Goal: Information Seeking & Learning: Learn about a topic

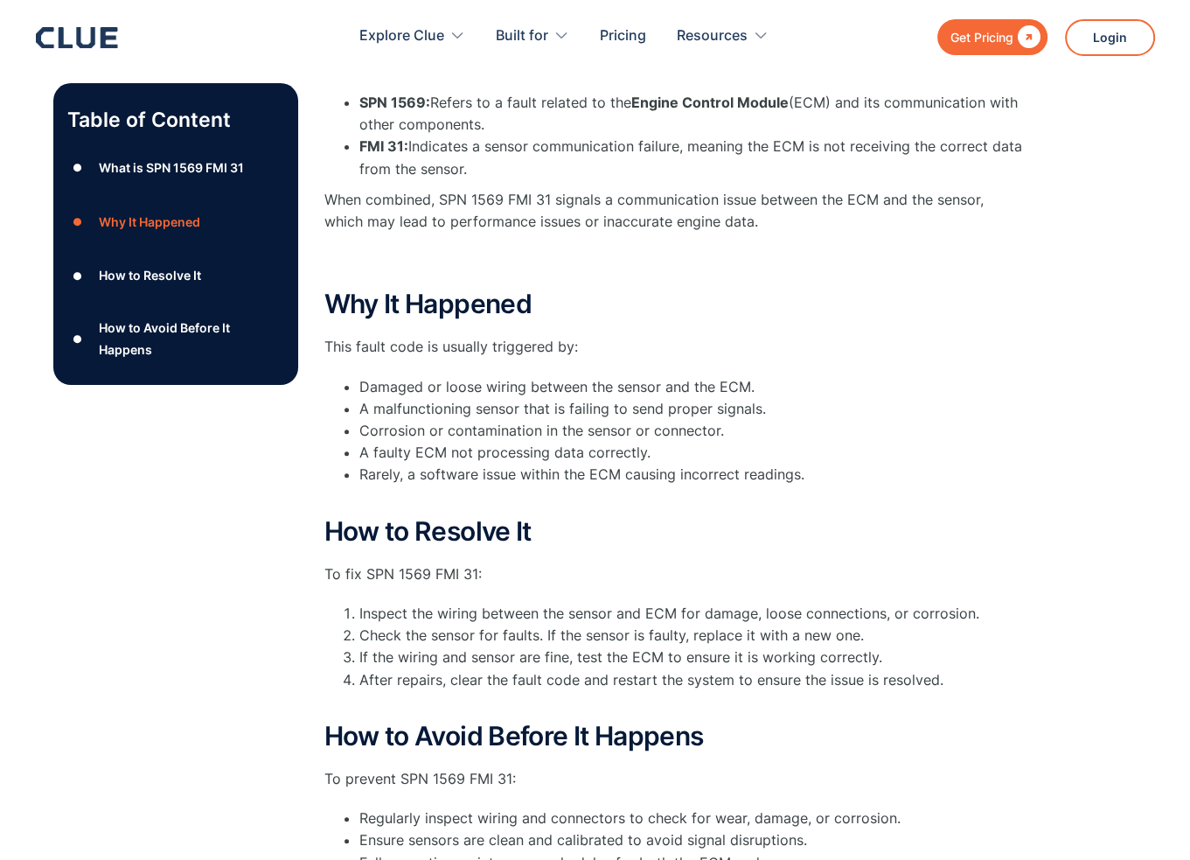
scroll to position [350, 0]
drag, startPoint x: 420, startPoint y: 343, endPoint x: 651, endPoint y: 341, distance: 230.8
click at [642, 340] on p "This fault code is usually triggered by:" at bounding box center [674, 346] width 700 height 22
click at [651, 341] on p "This fault code is usually triggered by:" at bounding box center [674, 346] width 700 height 22
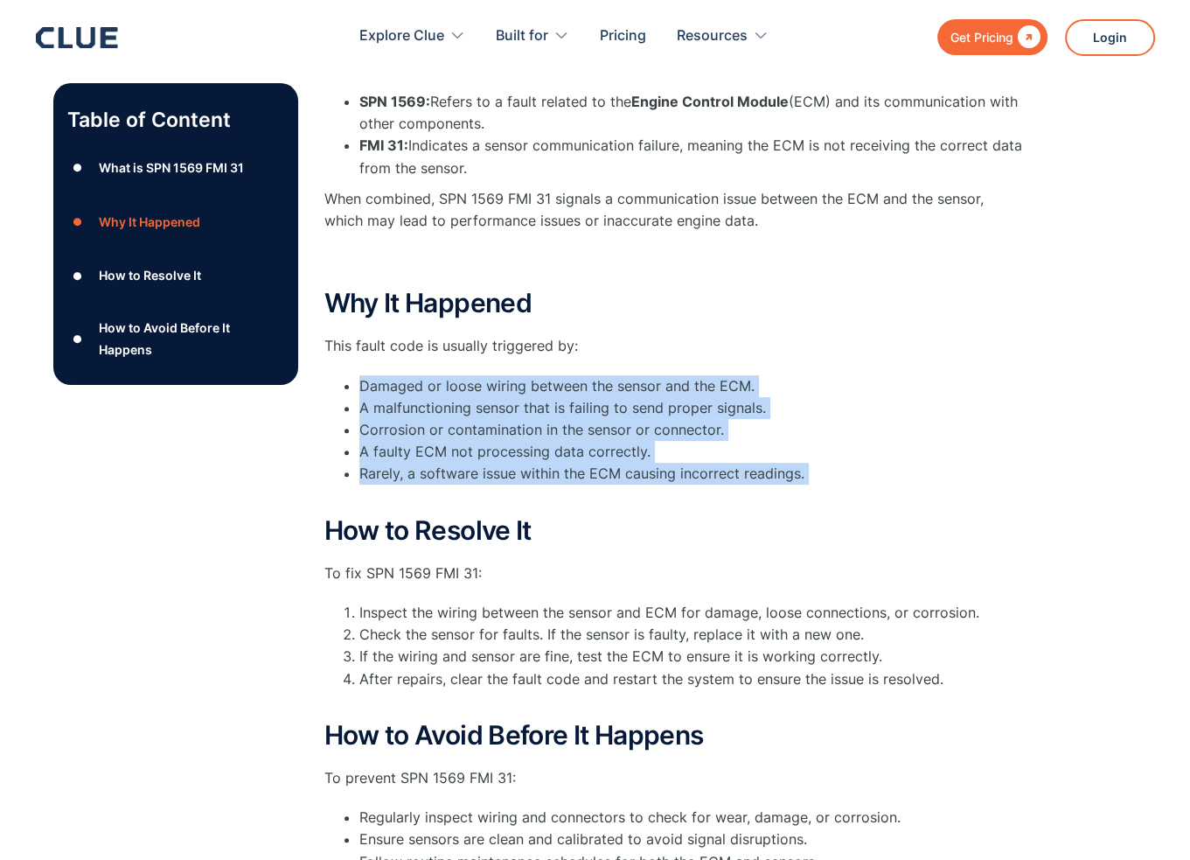
drag, startPoint x: 354, startPoint y: 385, endPoint x: 711, endPoint y: 505, distance: 376.6
click at [711, 505] on ul "Damaged or loose wiring between the sensor and the ECM. A malfunctioning sensor…" at bounding box center [674, 441] width 700 height 132
click at [711, 505] on li "Rarely, a software issue within the ECM causing incorrect readings." at bounding box center [691, 485] width 665 height 44
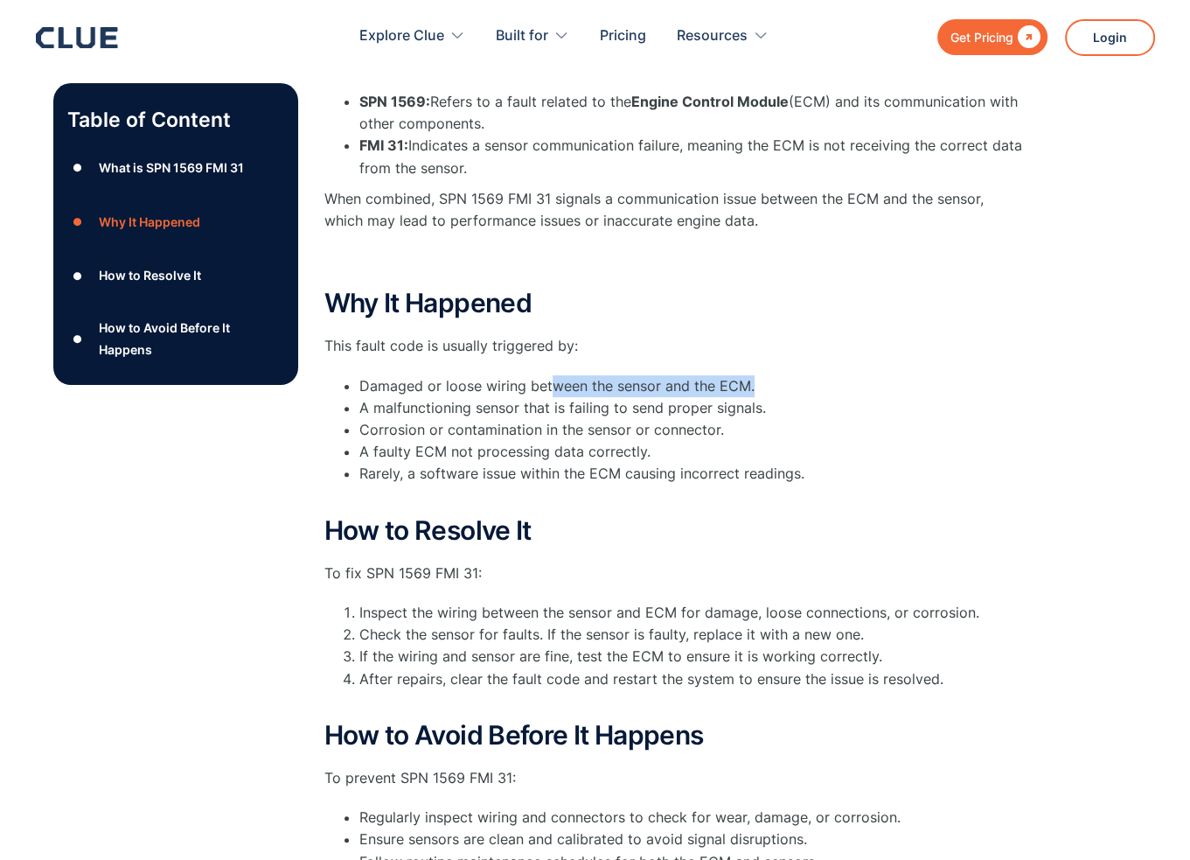
drag, startPoint x: 567, startPoint y: 389, endPoint x: 799, endPoint y: 389, distance: 231.7
click at [799, 389] on li "Damaged or loose wiring between the sensor and the ECM." at bounding box center [691, 386] width 665 height 22
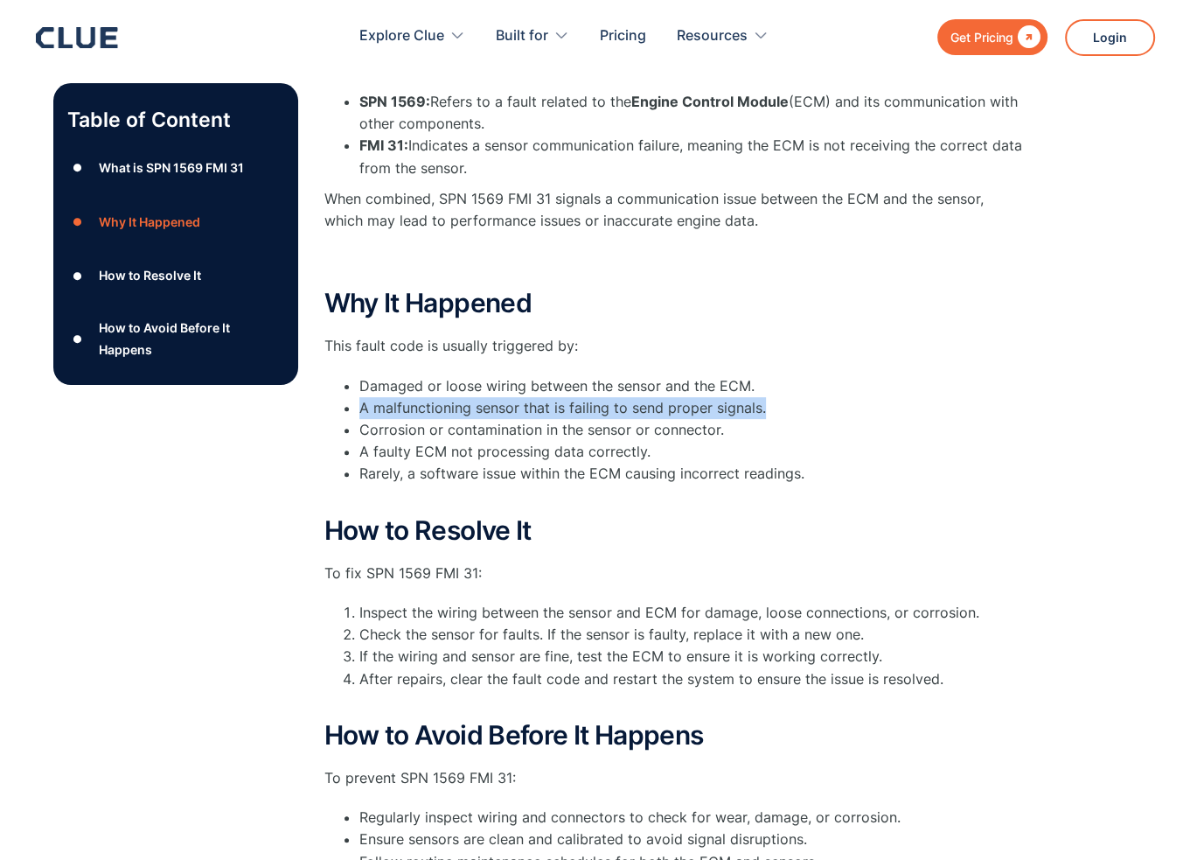
drag, startPoint x: 358, startPoint y: 405, endPoint x: 776, endPoint y: 406, distance: 418.0
click at [776, 406] on li "A malfunctioning sensor that is failing to send proper signals." at bounding box center [691, 408] width 665 height 22
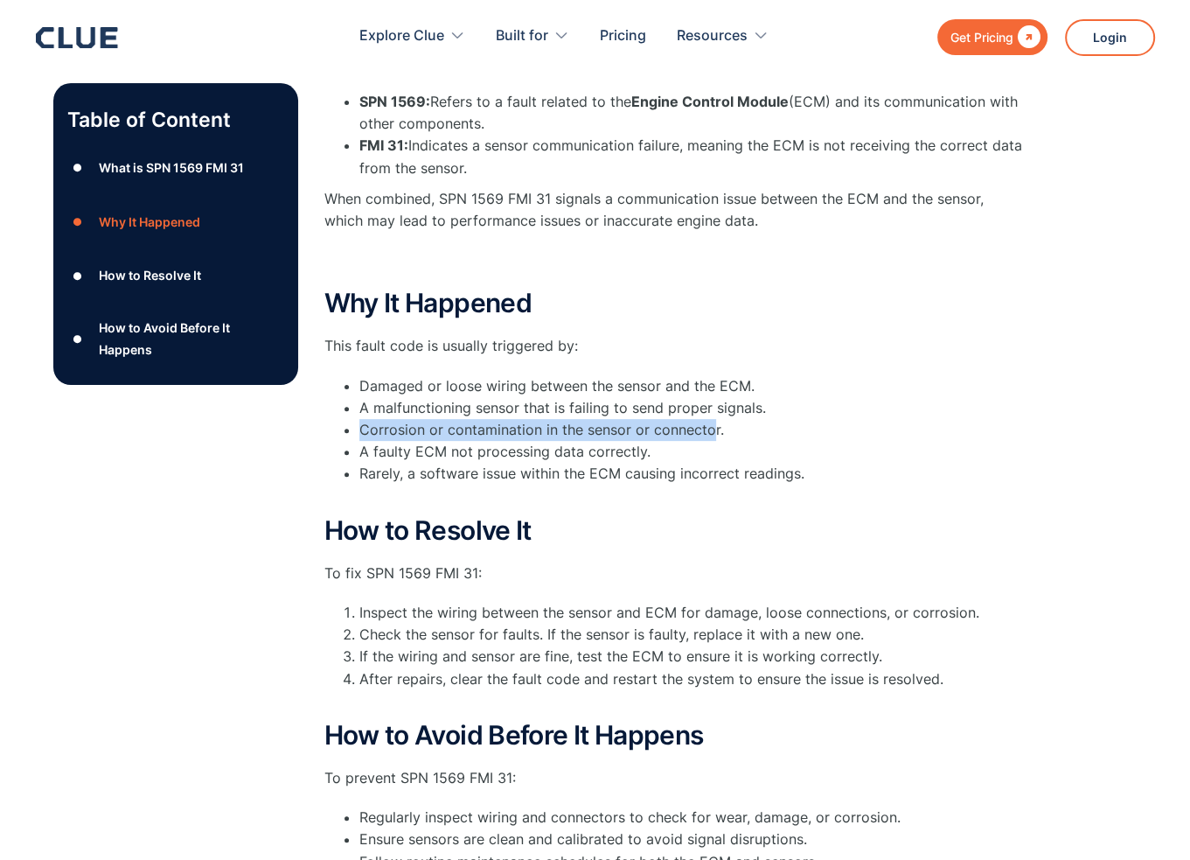
drag, startPoint x: 349, startPoint y: 430, endPoint x: 710, endPoint y: 427, distance: 361.1
click at [710, 427] on ul "Damaged or loose wiring between the sensor and the ECM. A malfunctioning sensor…" at bounding box center [674, 441] width 700 height 132
click at [710, 426] on li "Corrosion or contamination in the sensor or connector." at bounding box center [691, 430] width 665 height 22
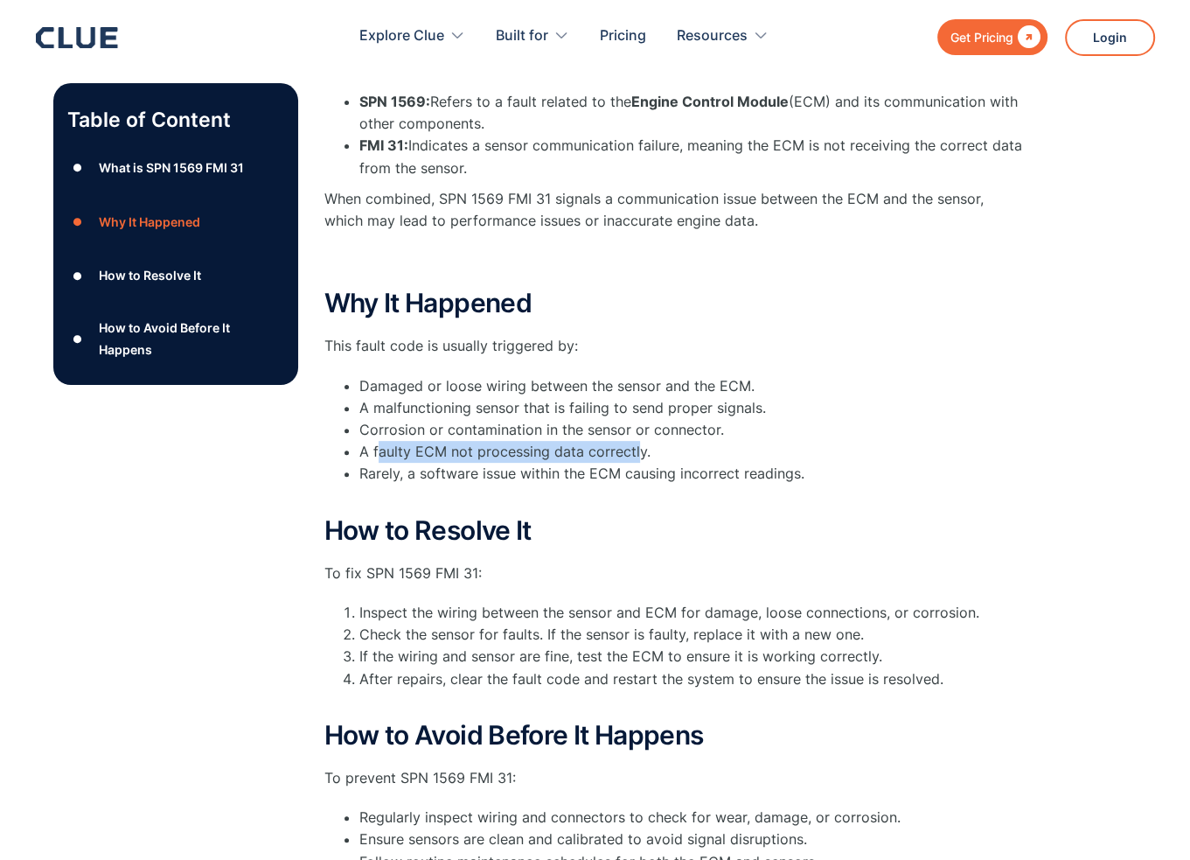
drag, startPoint x: 393, startPoint y: 455, endPoint x: 637, endPoint y: 454, distance: 244.8
click at [637, 454] on li "A faulty ECM not processing data correctly." at bounding box center [691, 452] width 665 height 22
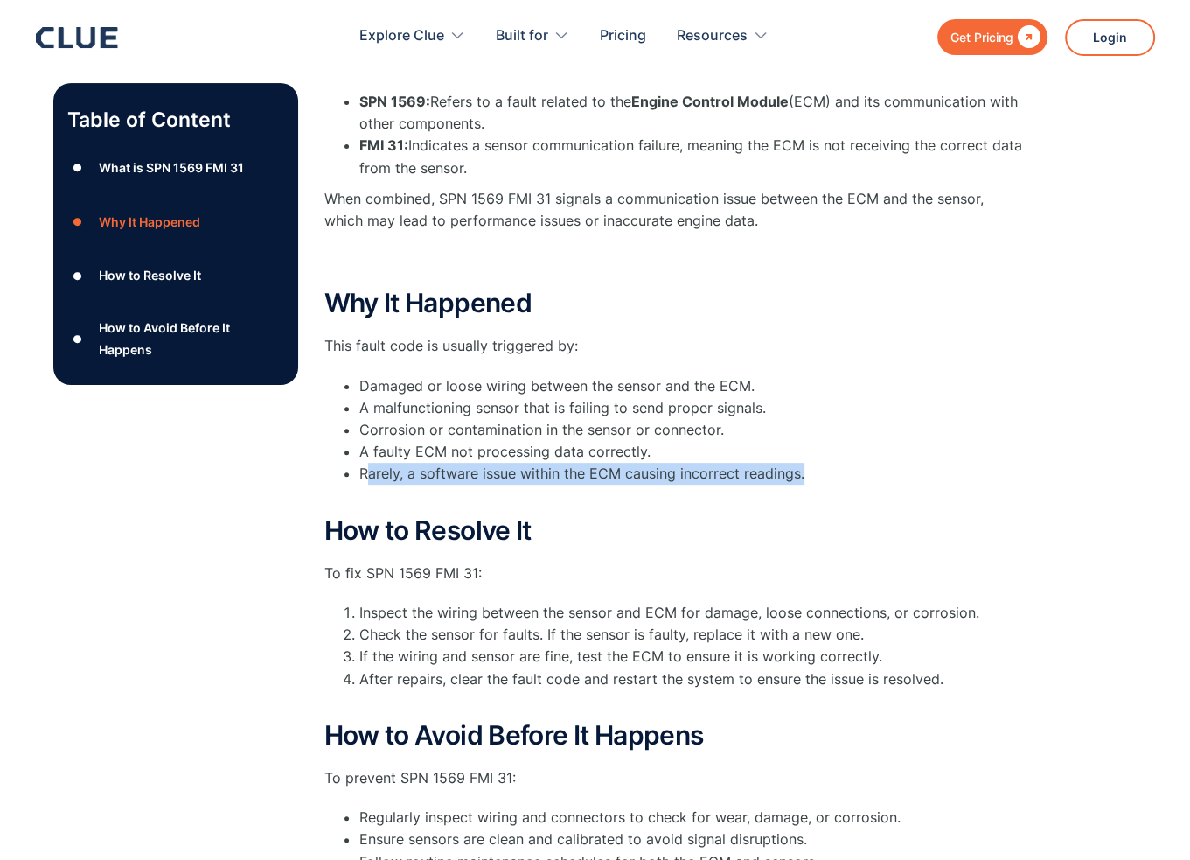
drag, startPoint x: 371, startPoint y: 478, endPoint x: 906, endPoint y: 478, distance: 535.1
click at [906, 478] on li "Rarely, a software issue within the ECM causing incorrect readings." at bounding box center [691, 485] width 665 height 44
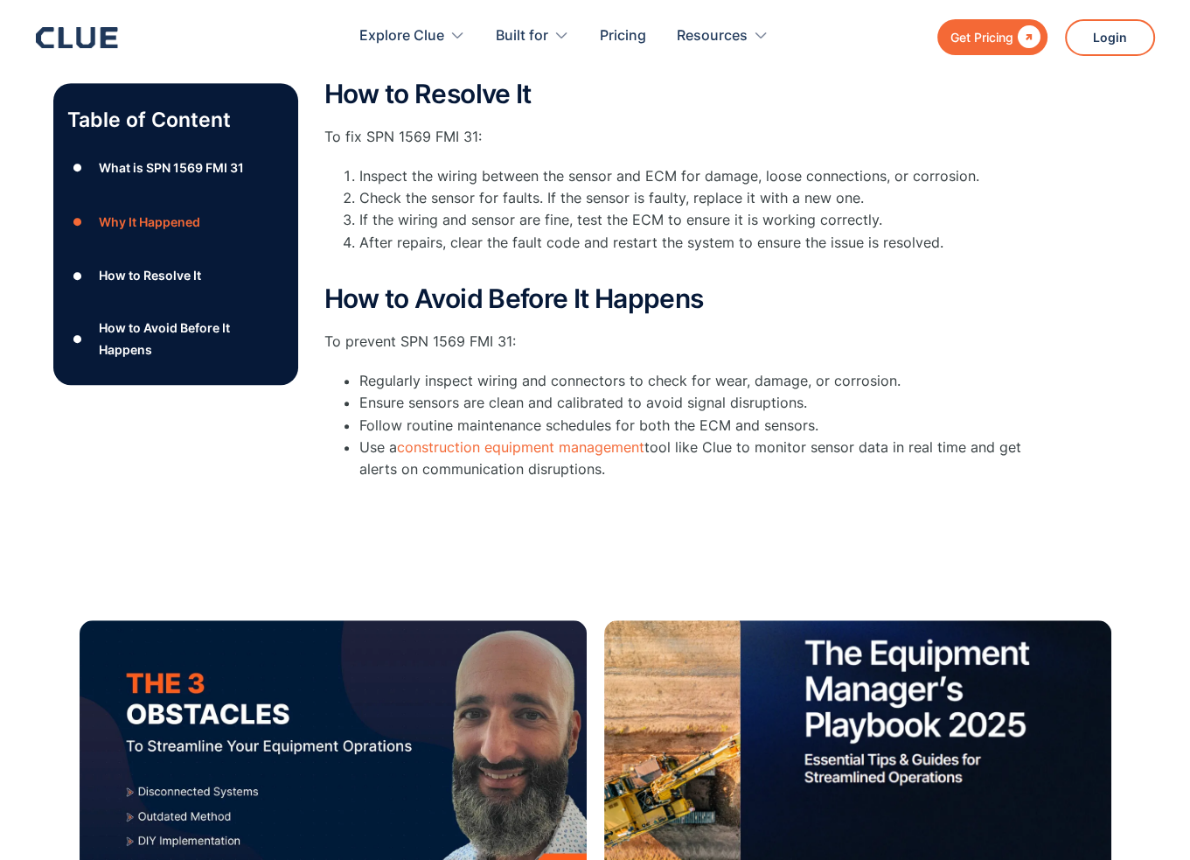
scroll to position [787, 0]
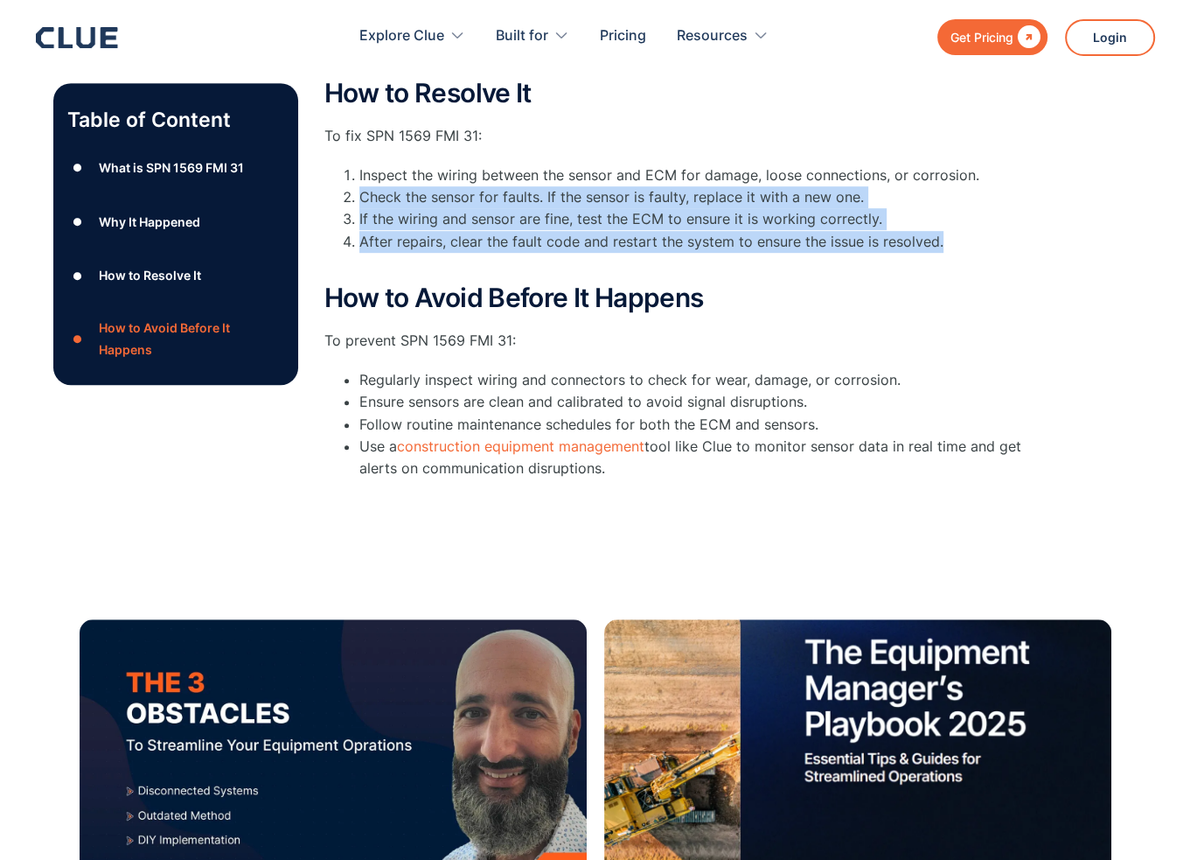
drag, startPoint x: 388, startPoint y: 204, endPoint x: 957, endPoint y: 246, distance: 569.9
click at [957, 246] on ol "Inspect the wiring between the sensor and ECM for damage, loose connections, or…" at bounding box center [674, 219] width 700 height 110
click at [957, 246] on li "After repairs, clear the fault code and restart the system to ensure the issue …" at bounding box center [691, 253] width 665 height 44
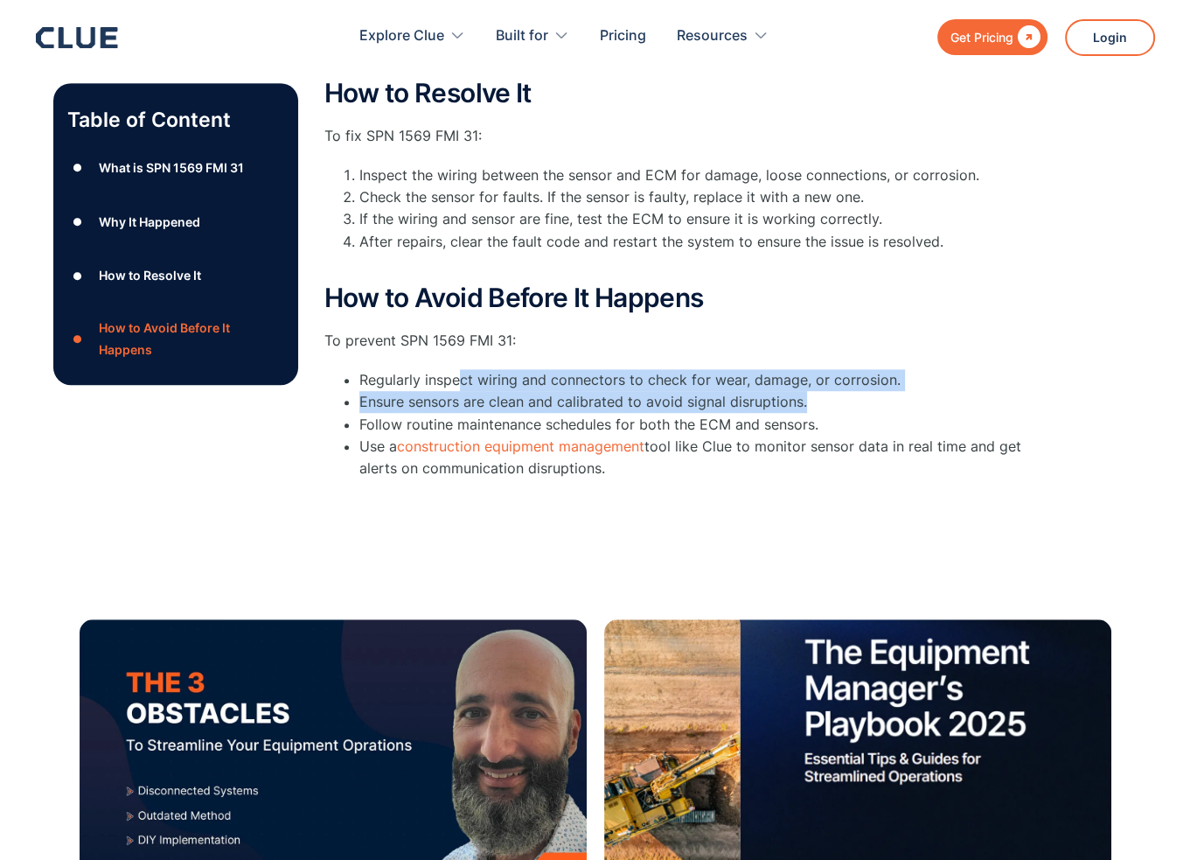
drag, startPoint x: 459, startPoint y: 370, endPoint x: 925, endPoint y: 394, distance: 466.7
click at [925, 394] on ul "Regularly inspect wiring and connectors to check for wear, damage, or corrosion…" at bounding box center [674, 424] width 700 height 110
click at [925, 394] on li "Ensure sensors are clean and calibrated to avoid signal disruptions." at bounding box center [691, 402] width 665 height 22
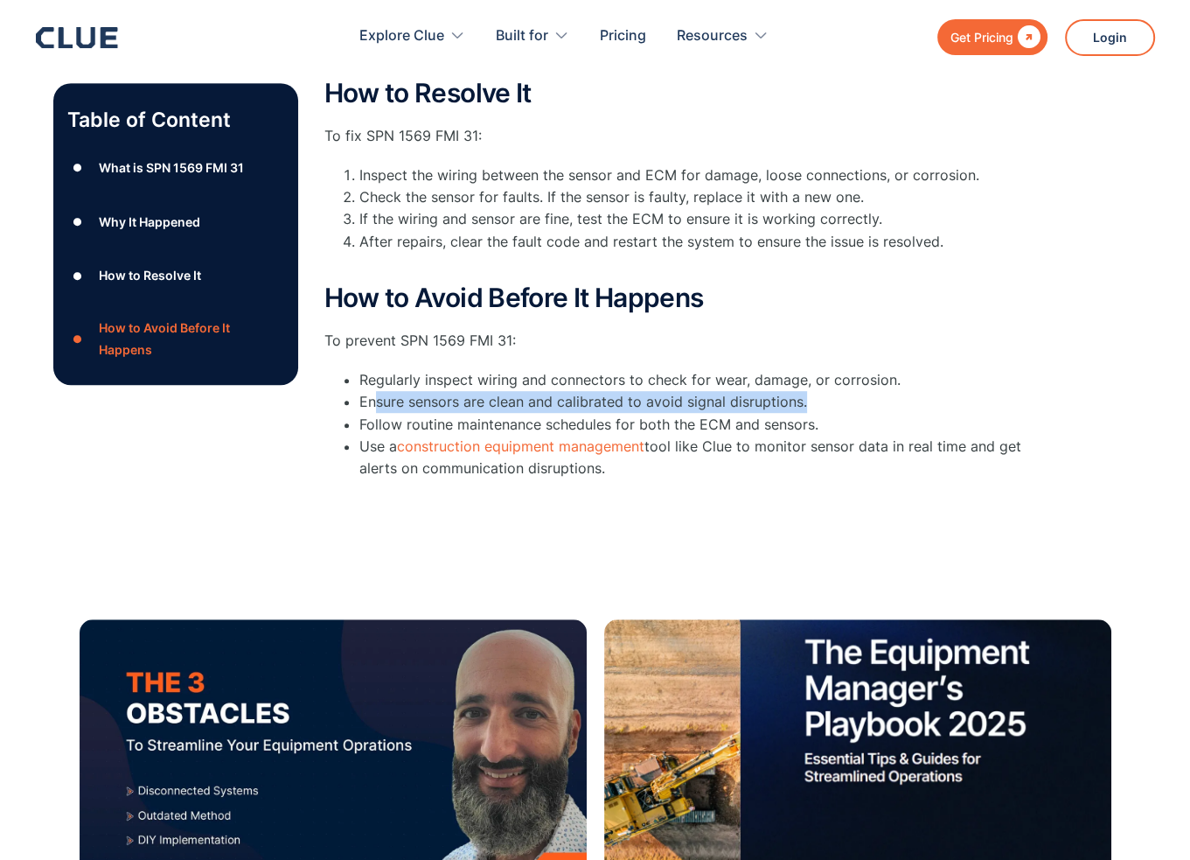
drag, startPoint x: 374, startPoint y: 407, endPoint x: 824, endPoint y: 408, distance: 449.4
click at [824, 408] on li "Ensure sensors are clean and calibrated to avoid signal disruptions." at bounding box center [691, 402] width 665 height 22
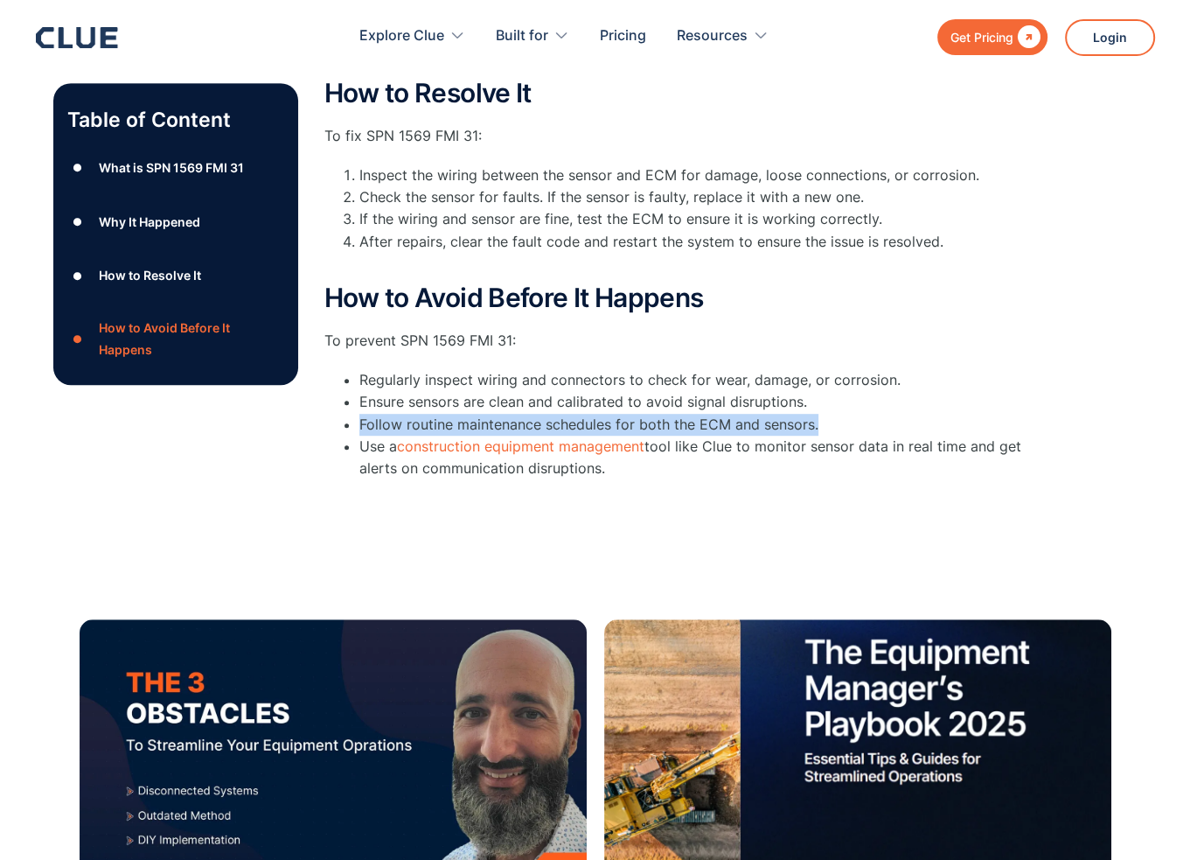
drag, startPoint x: 400, startPoint y: 428, endPoint x: 832, endPoint y: 429, distance: 432.8
click at [832, 429] on ul "Regularly inspect wiring and connectors to check for wear, damage, or corrosion…" at bounding box center [674, 424] width 700 height 110
click at [832, 429] on li "Follow routine maintenance schedules for both the ECM and sensors." at bounding box center [691, 425] width 665 height 22
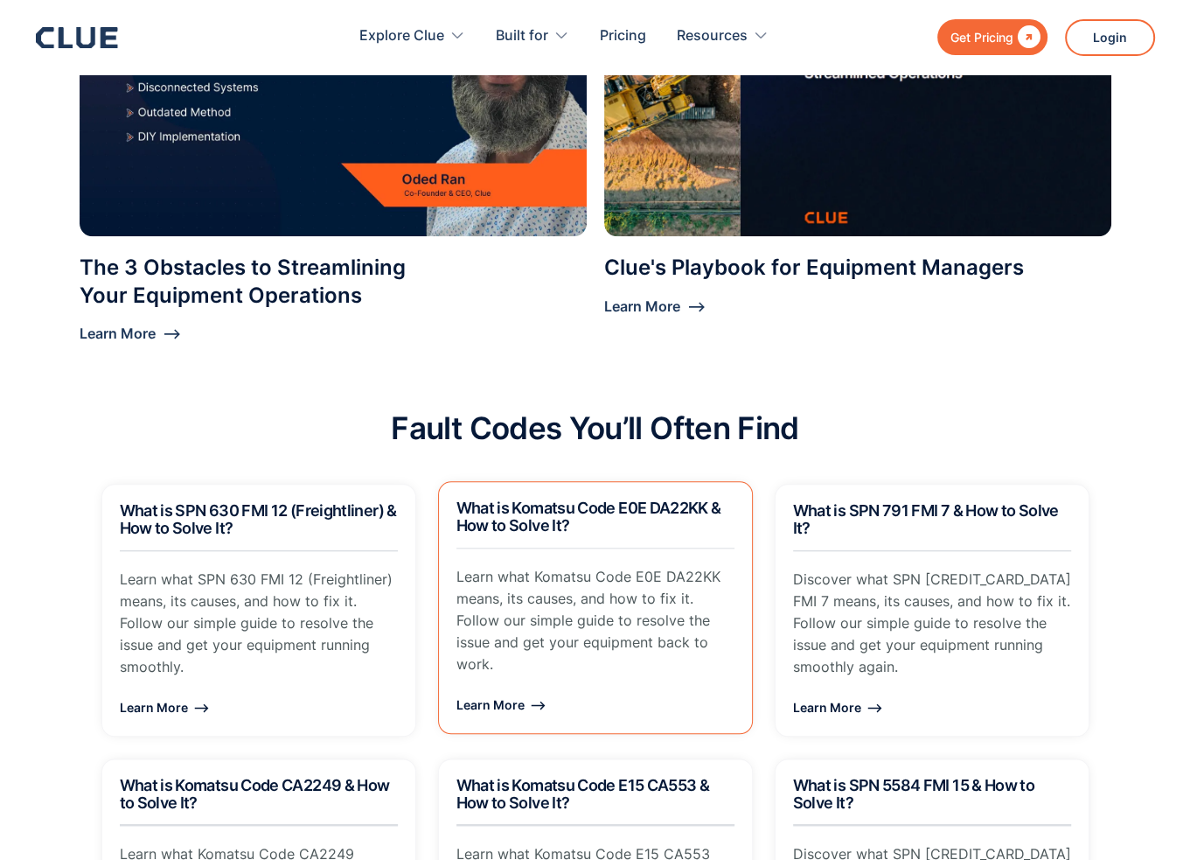
scroll to position [1661, 0]
